Goal: Task Accomplishment & Management: Manage account settings

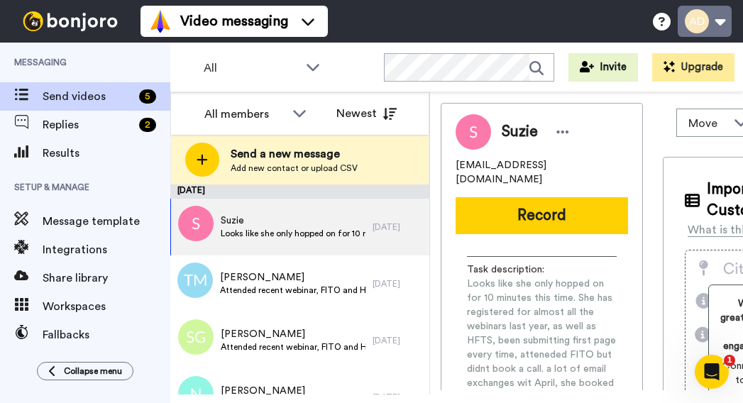
click at [717, 24] on button at bounding box center [705, 21] width 54 height 31
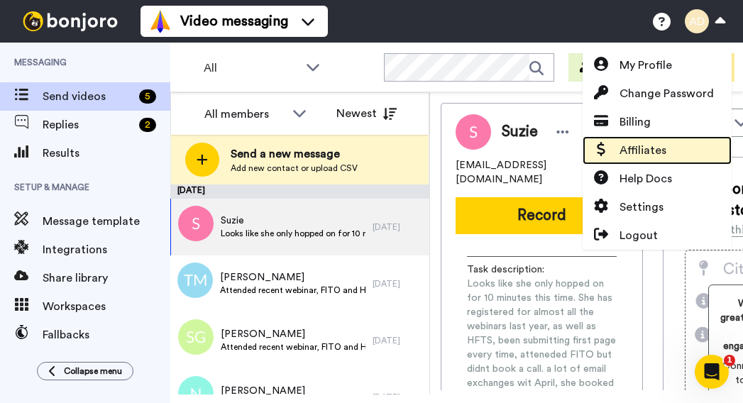
click at [633, 153] on span "Affiliates" at bounding box center [642, 150] width 47 height 17
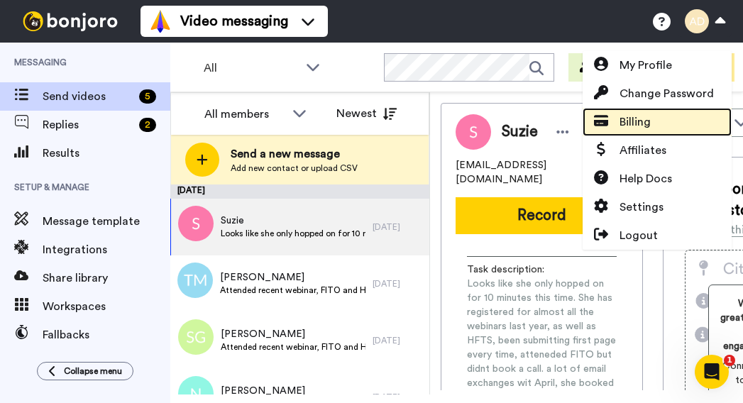
click at [649, 123] on span "Billing" at bounding box center [634, 122] width 31 height 17
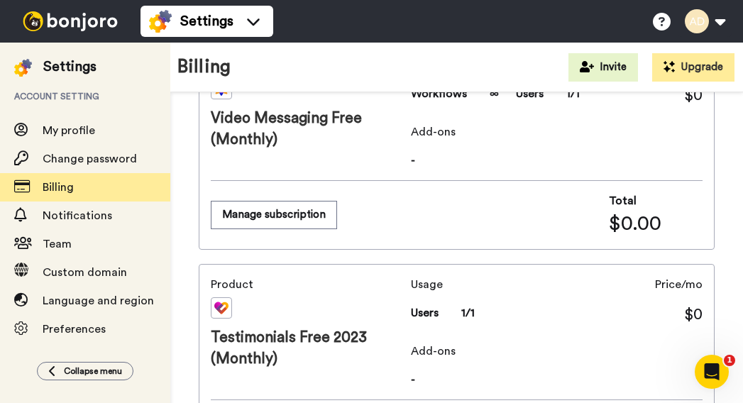
scroll to position [121, 0]
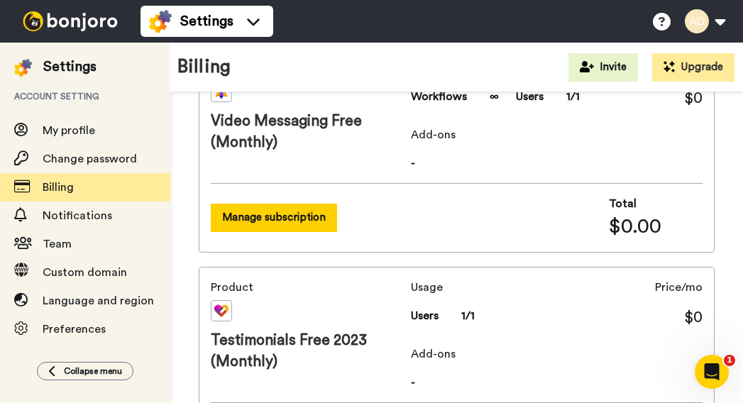
click at [273, 219] on button "Manage subscription" at bounding box center [274, 218] width 126 height 28
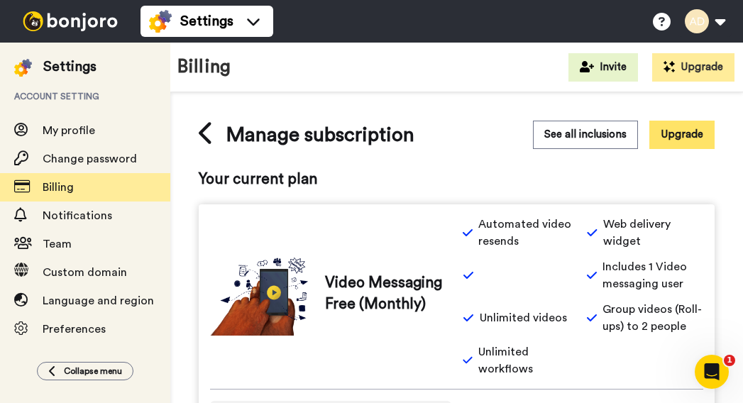
click at [666, 145] on button "Upgrade" at bounding box center [681, 135] width 65 height 28
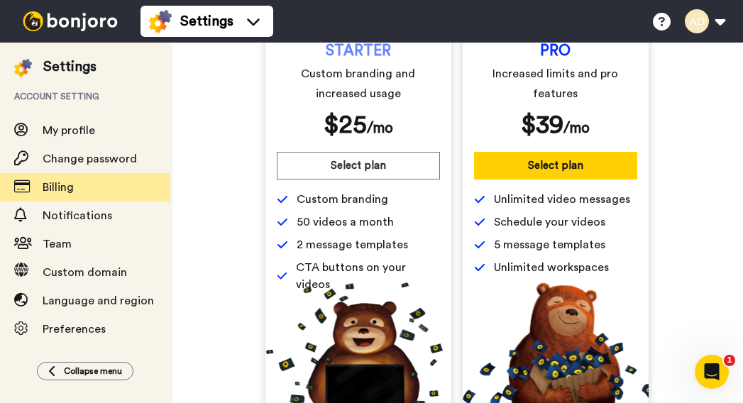
scroll to position [175, 0]
